Goal: Information Seeking & Learning: Understand process/instructions

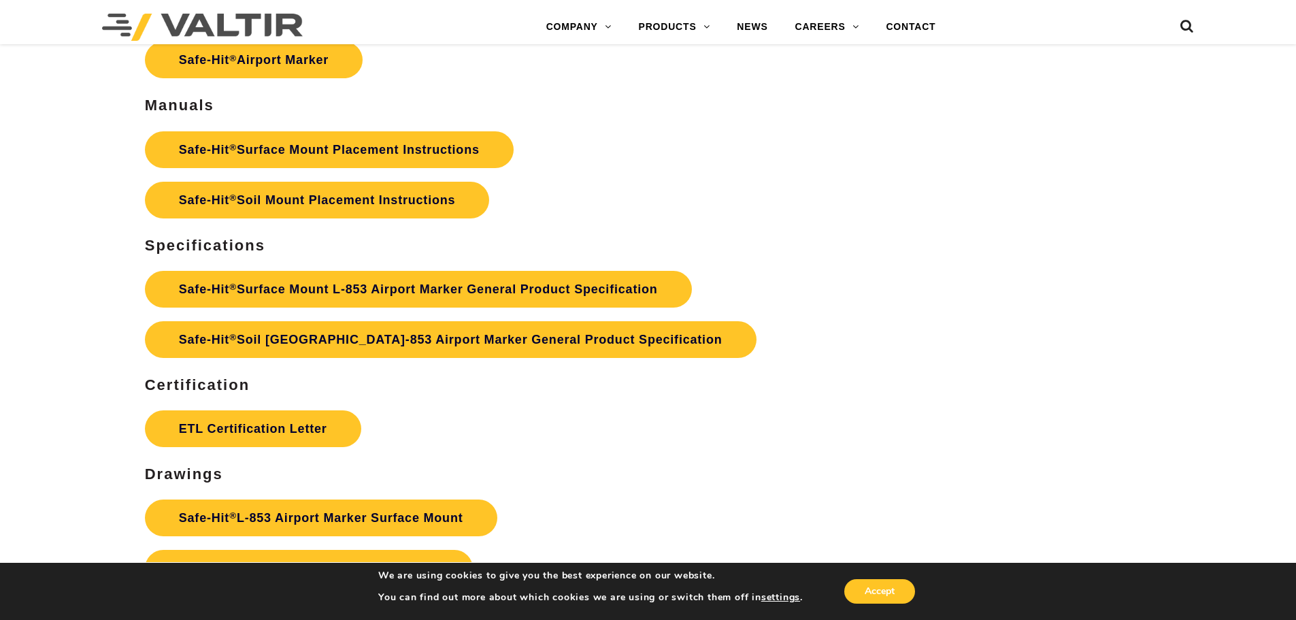
scroll to position [6123, 0]
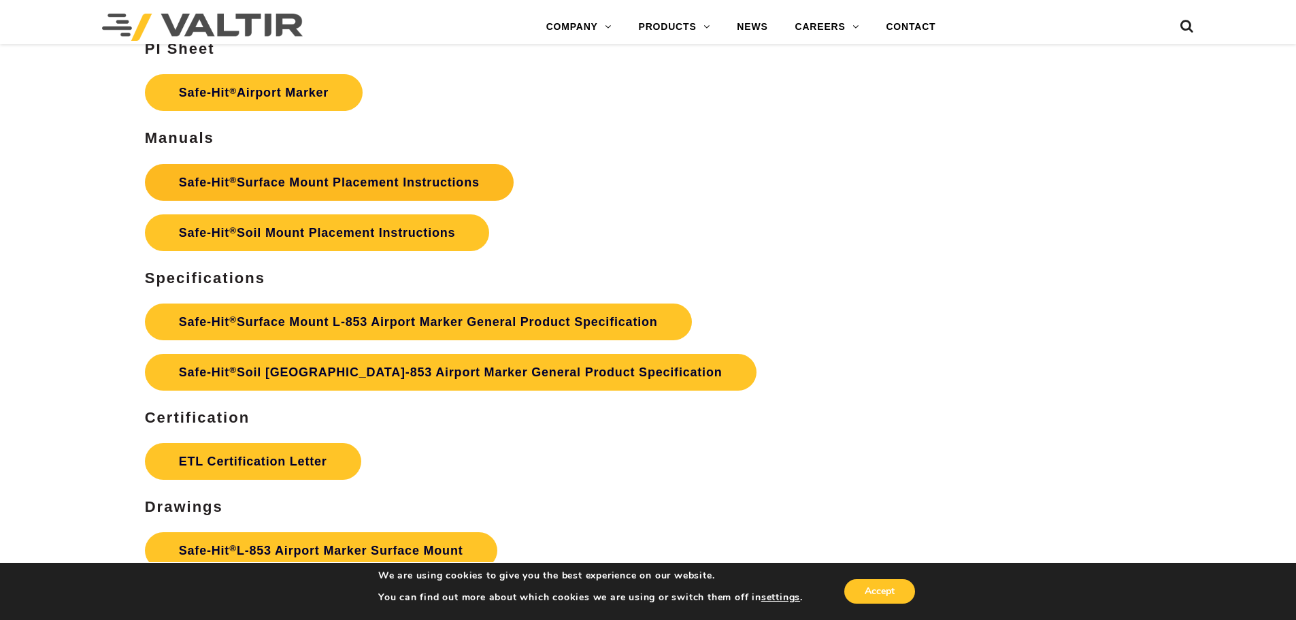
click at [313, 178] on link "Safe-Hit ® Surface Mount Placement Instructions" at bounding box center [329, 182] width 369 height 37
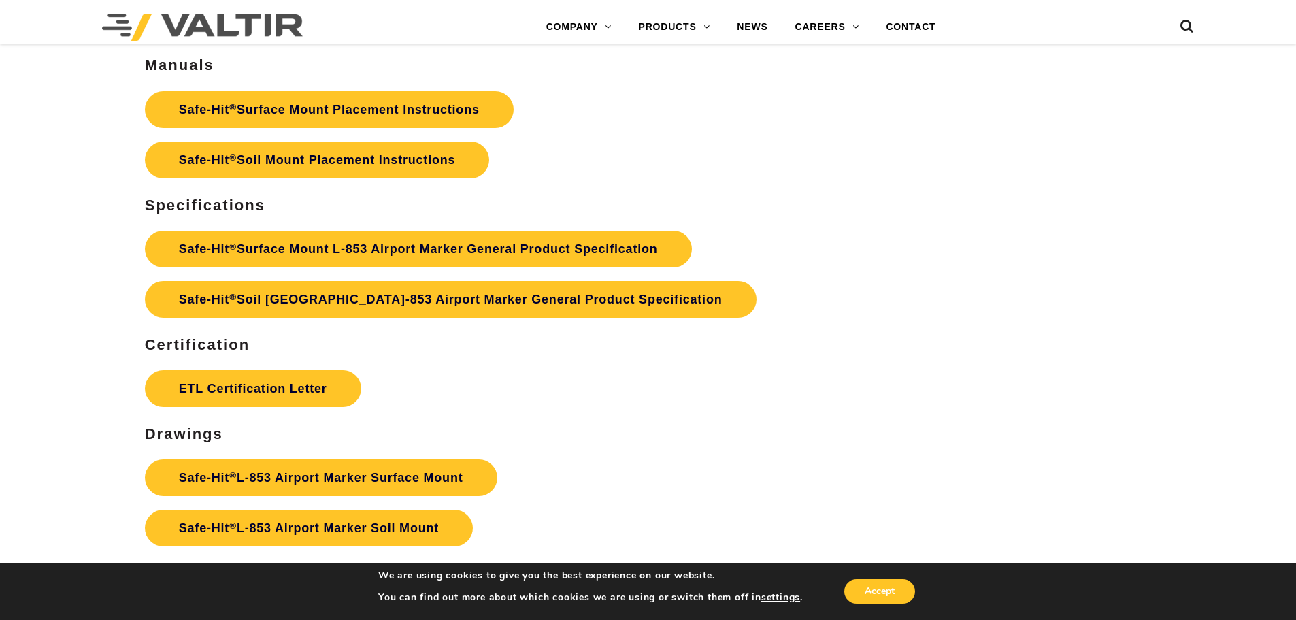
scroll to position [6191, 0]
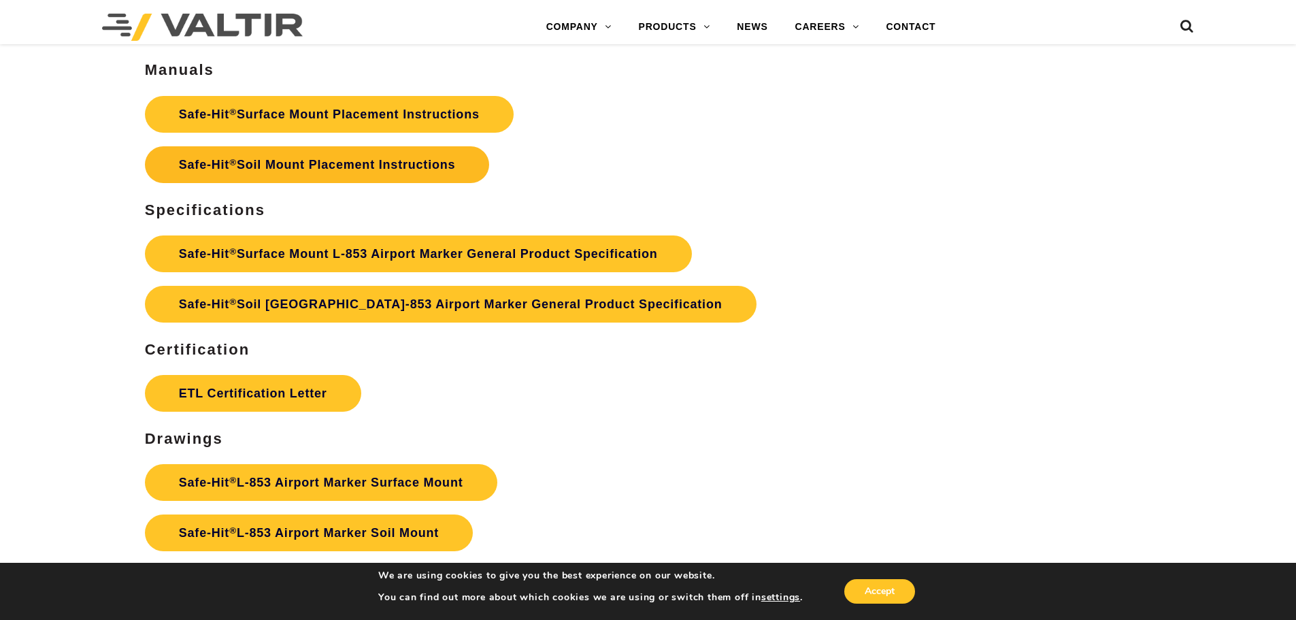
click at [376, 157] on link "Safe-Hit ® Soil Mount Placement Instructions" at bounding box center [317, 164] width 345 height 37
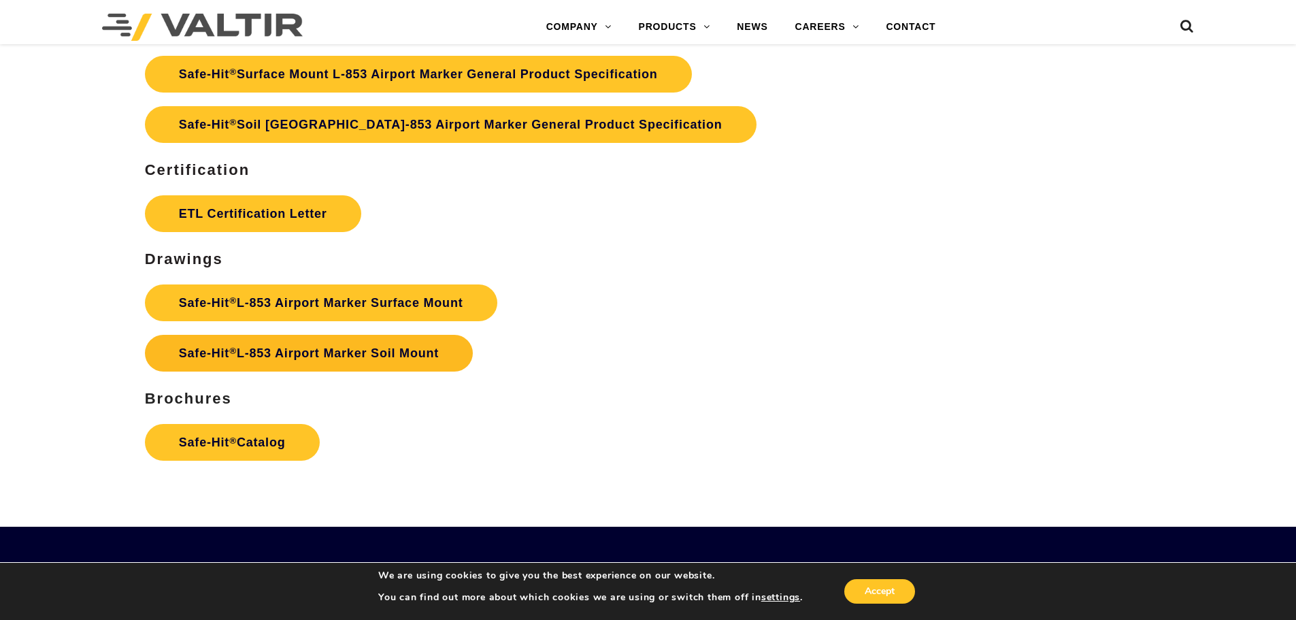
scroll to position [6395, 0]
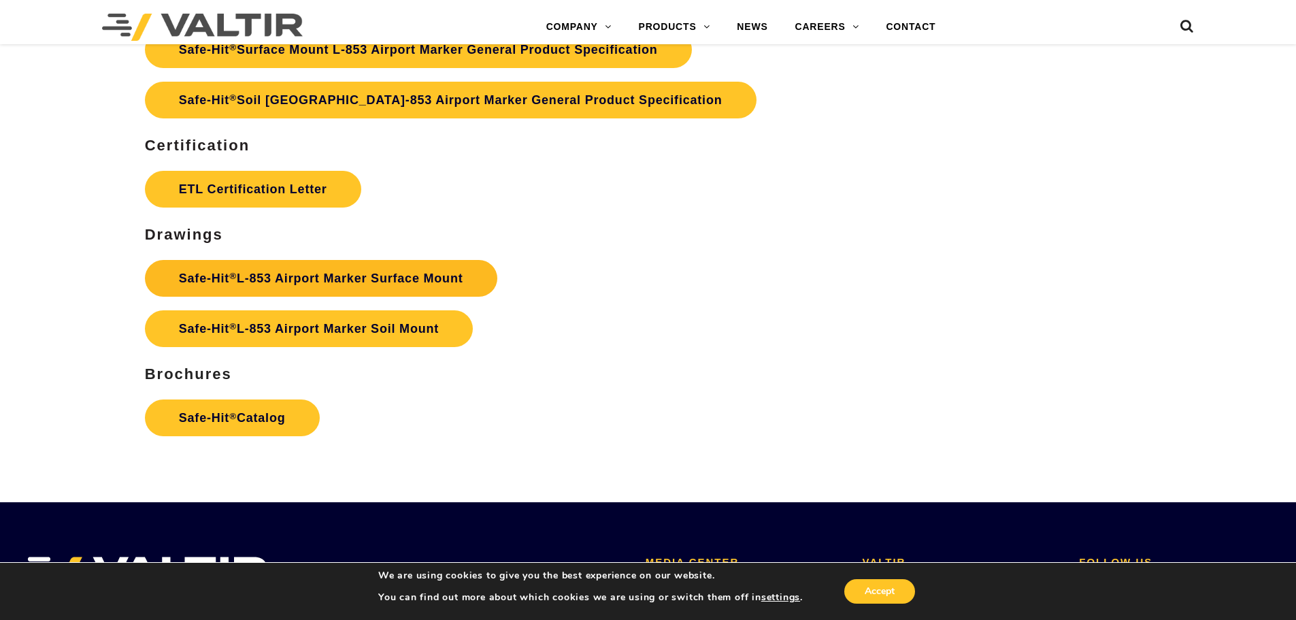
click at [311, 273] on link "Safe-Hit ® L-853 Airport Marker Surface Mount" at bounding box center [321, 278] width 352 height 37
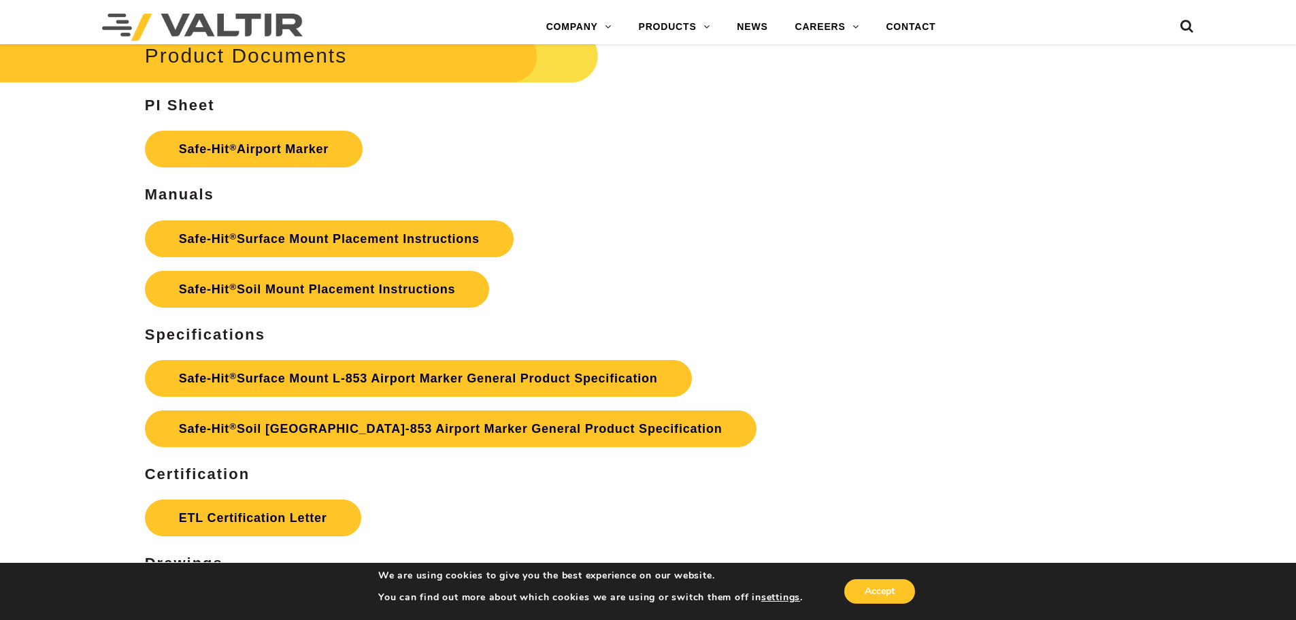
scroll to position [6055, 0]
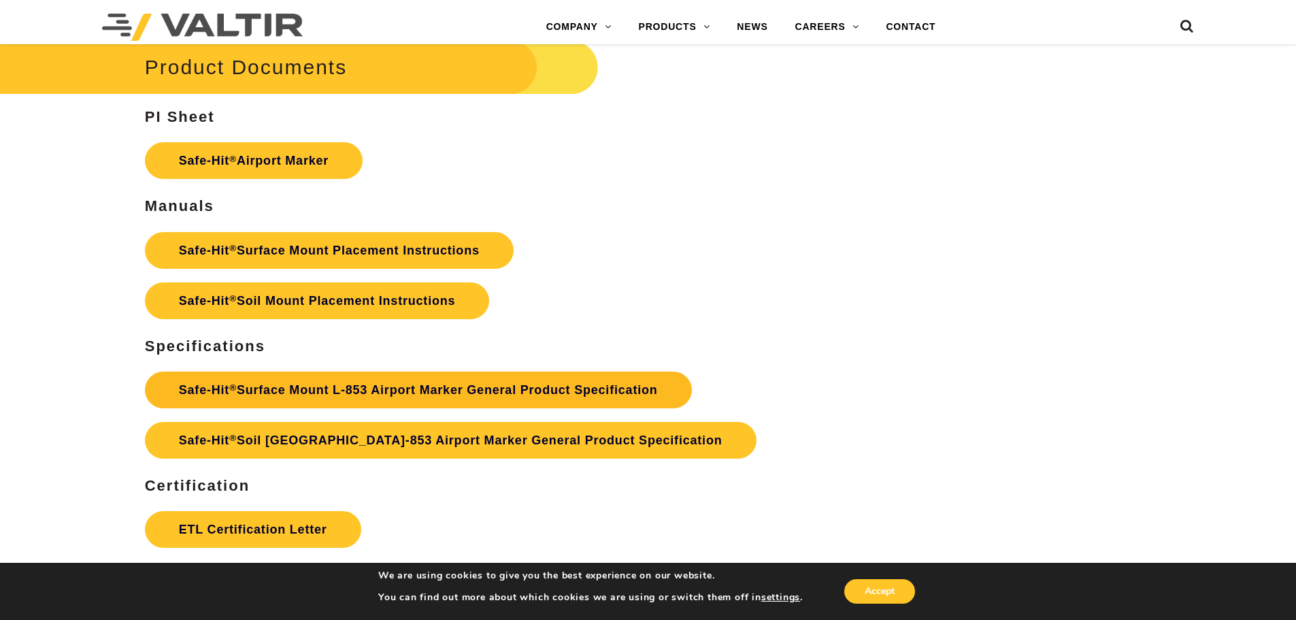
click at [432, 388] on link "Safe-Hit ® Surface Mount L-853 Airport Marker General Product Specification" at bounding box center [418, 389] width 547 height 37
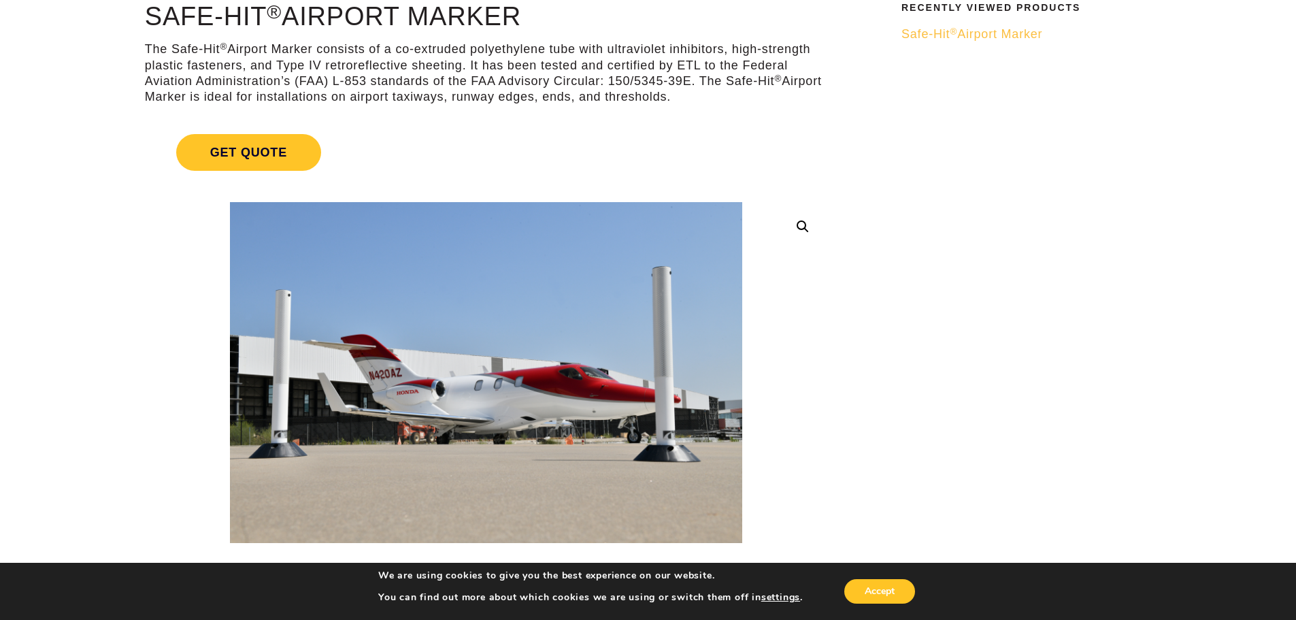
scroll to position [0, 0]
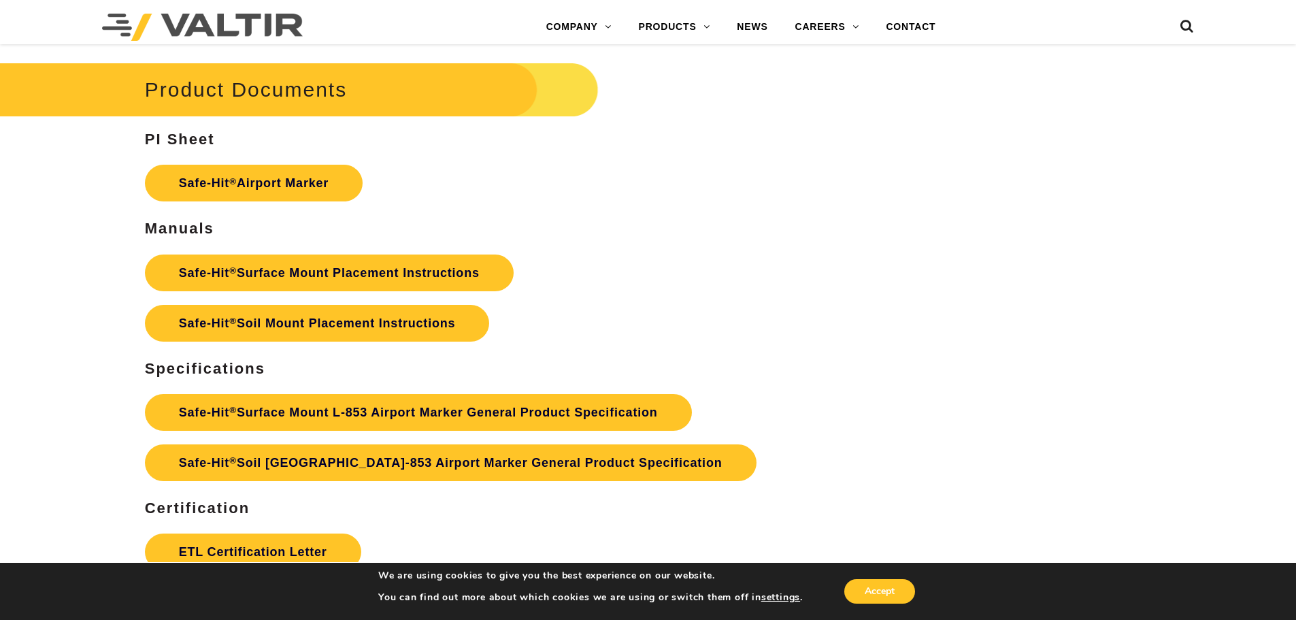
scroll to position [5966, 0]
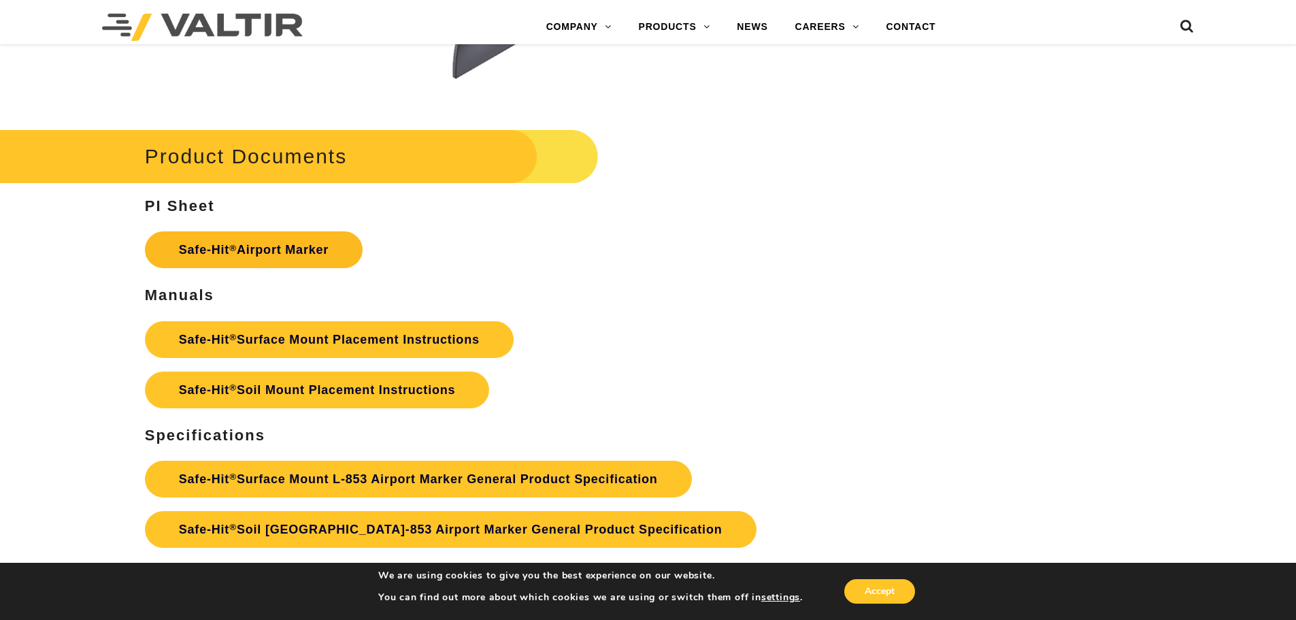
click at [256, 244] on link "Safe-Hit ® Airport Marker" at bounding box center [254, 249] width 218 height 37
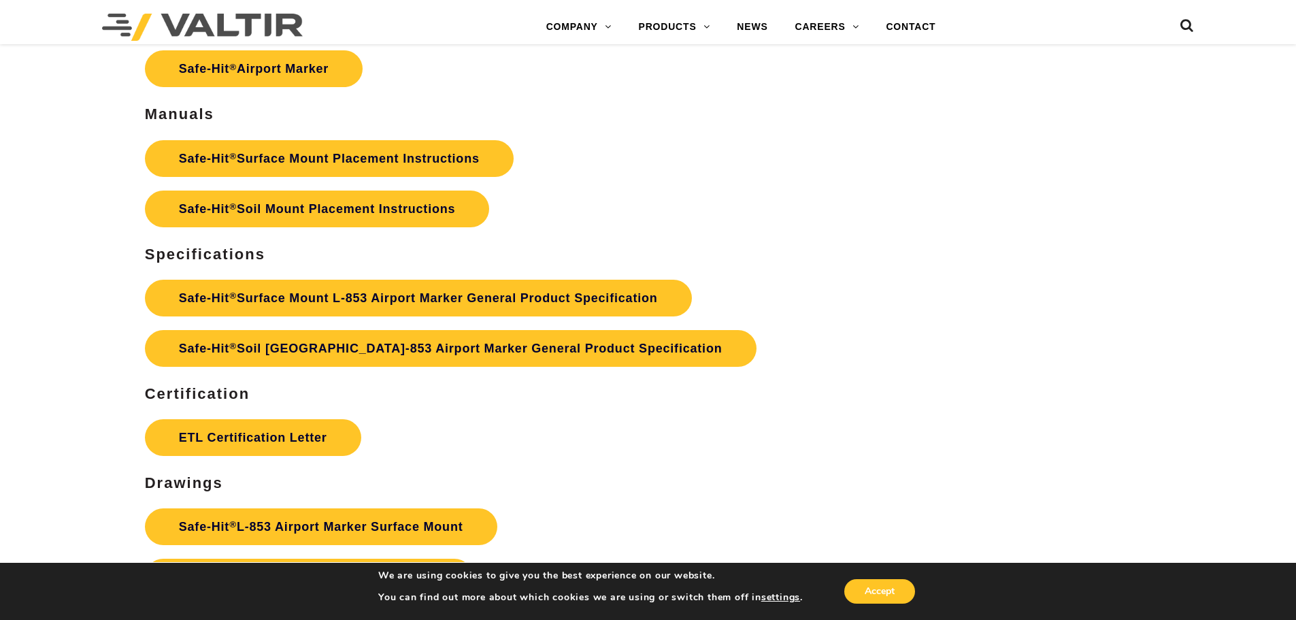
scroll to position [6123, 0]
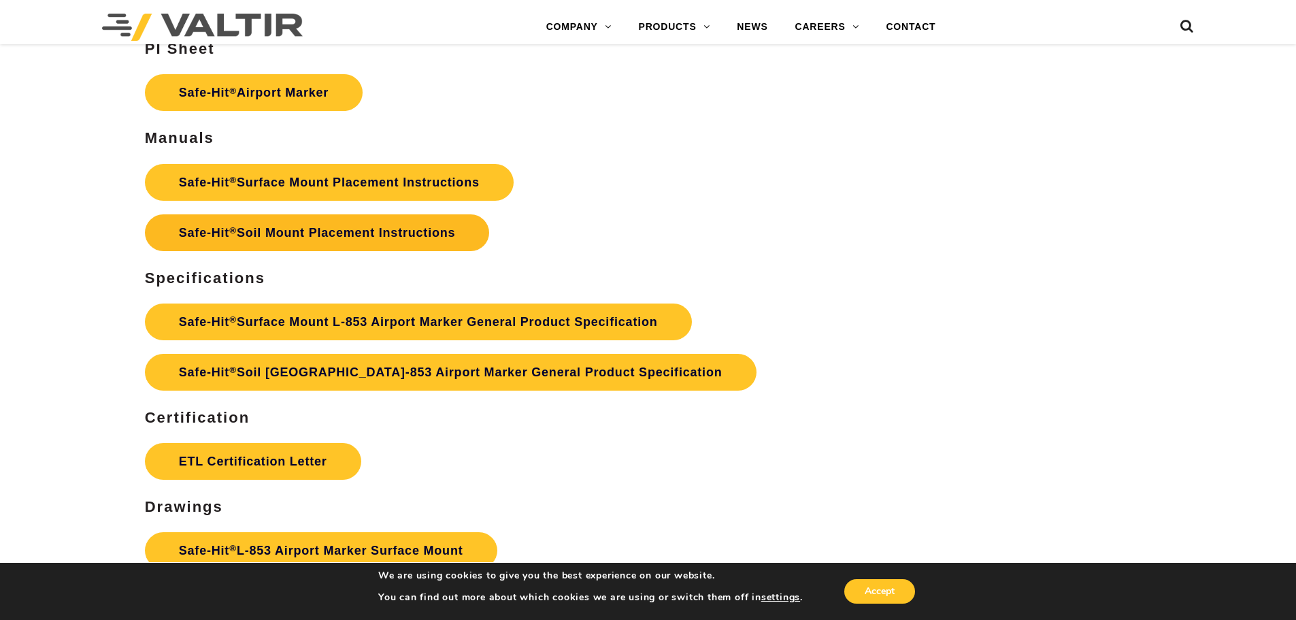
click at [360, 227] on link "Safe-Hit ® Soil Mount Placement Instructions" at bounding box center [317, 232] width 345 height 37
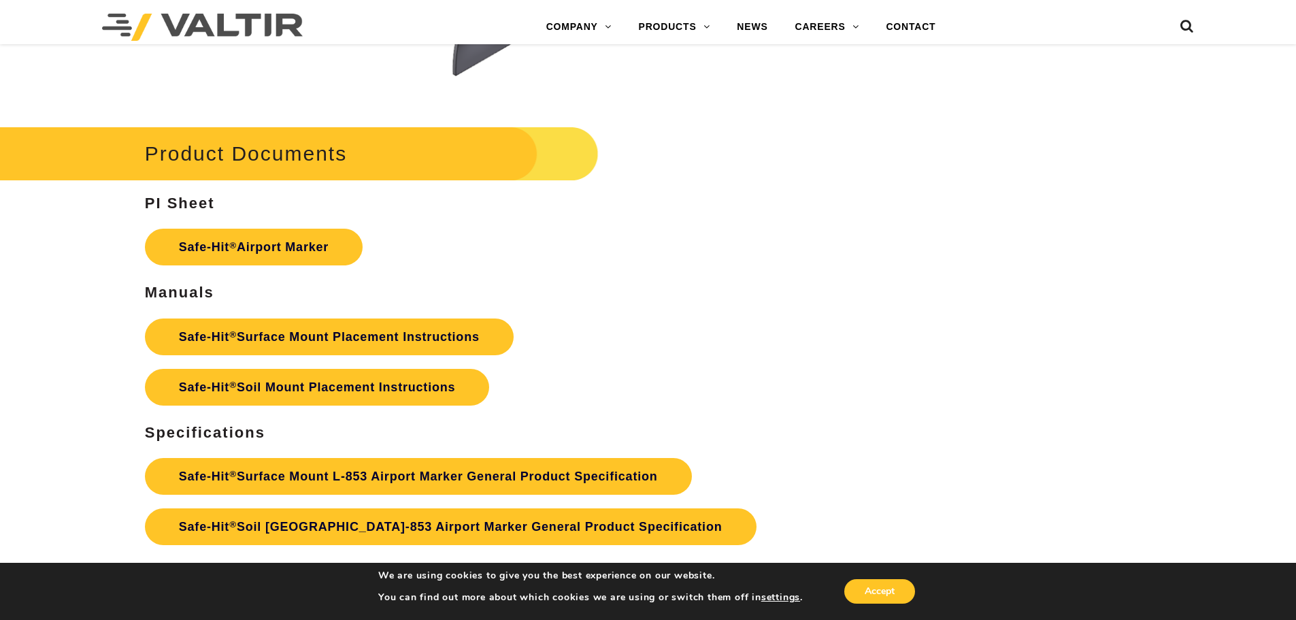
scroll to position [5999, 0]
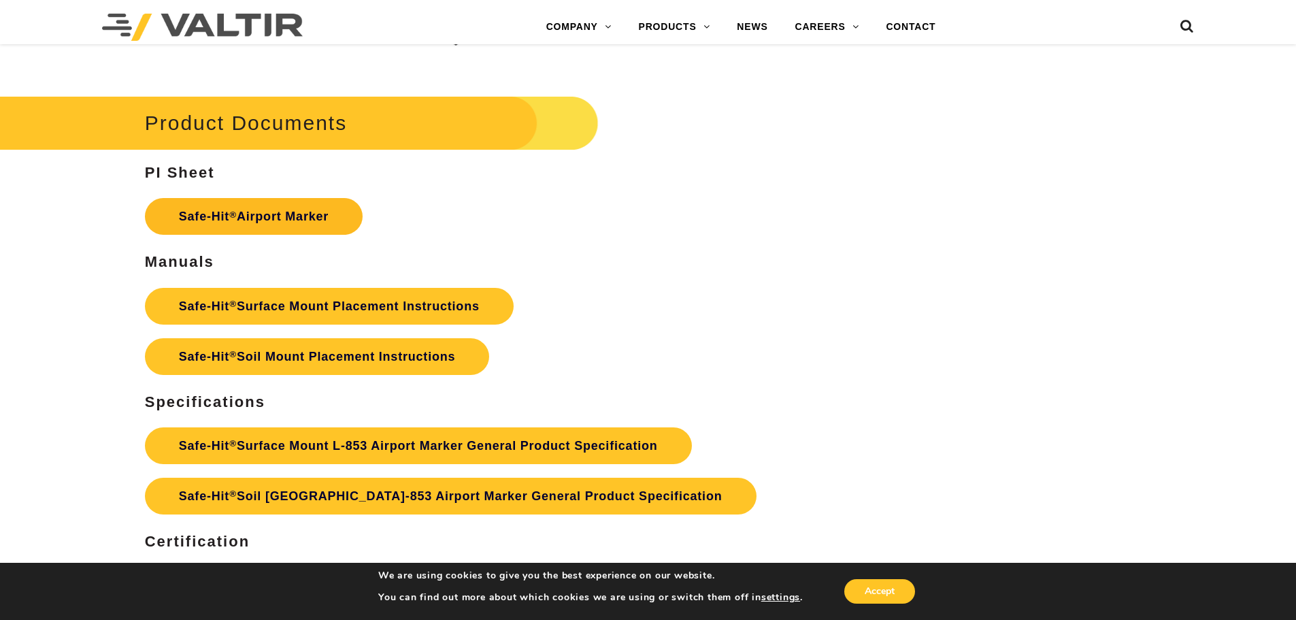
click at [290, 215] on link "Safe-Hit ® Airport Marker" at bounding box center [254, 216] width 218 height 37
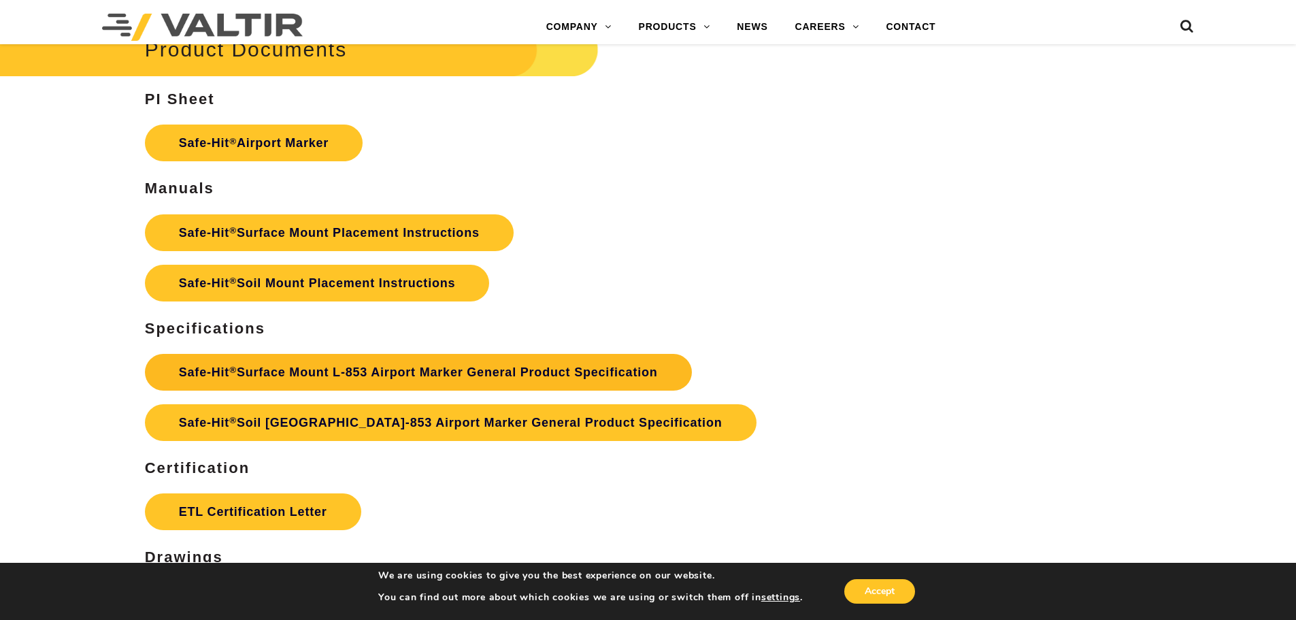
click at [376, 369] on link "Safe-Hit ® Surface Mount L-853 Airport Marker General Product Specification" at bounding box center [418, 372] width 547 height 37
